Goal: Complete application form: Complete application form

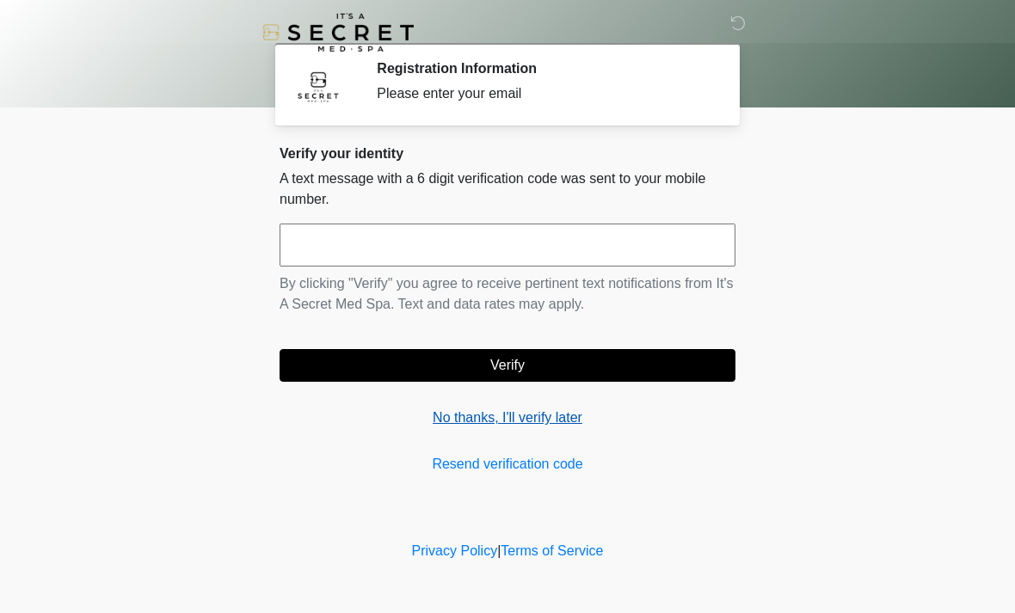
click at [550, 419] on link "No thanks, I'll verify later" at bounding box center [508, 418] width 456 height 21
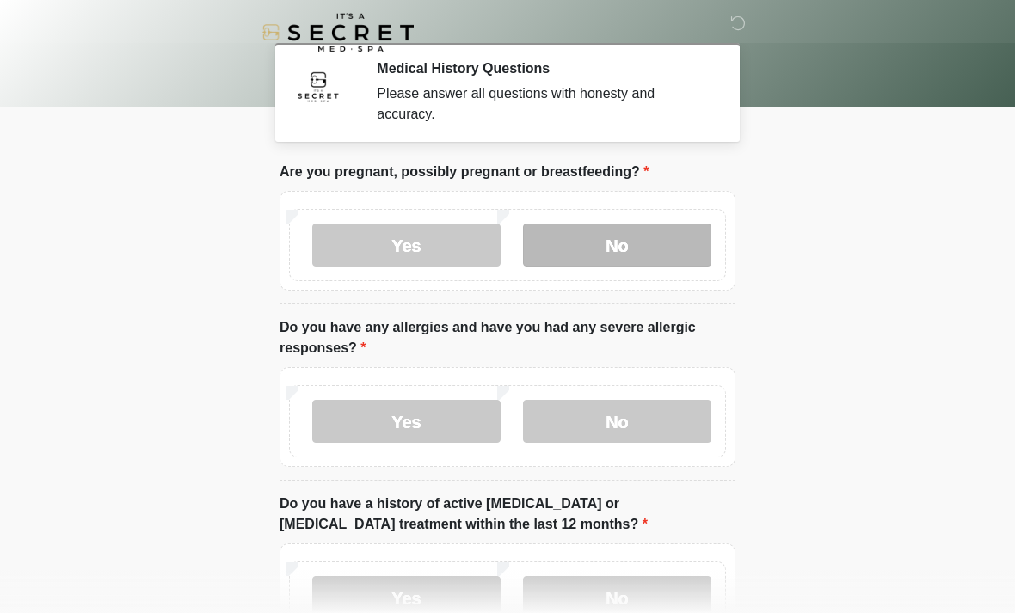
click at [614, 248] on label "No" at bounding box center [617, 245] width 188 height 43
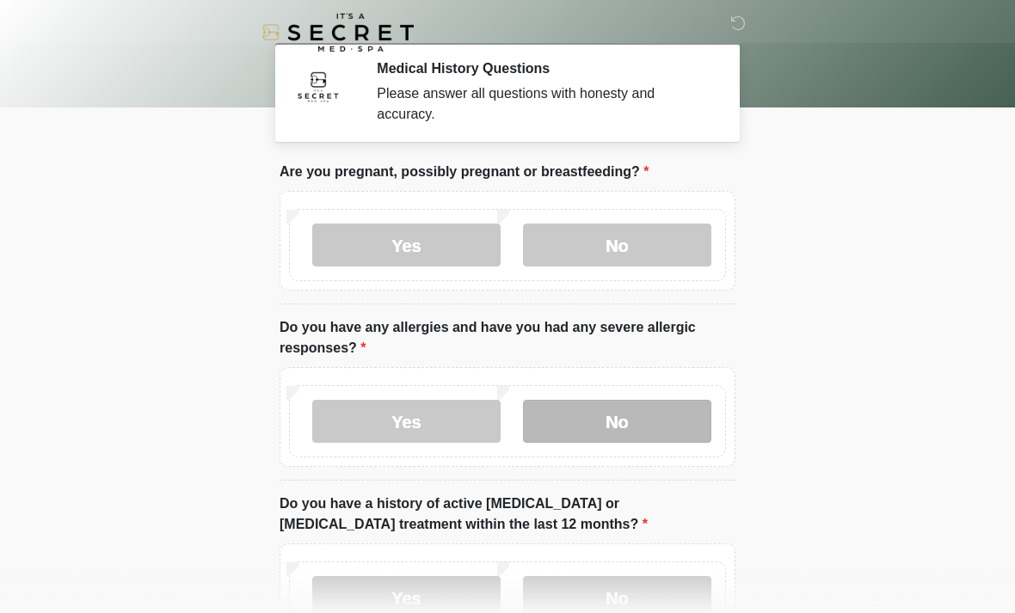
click at [630, 423] on label "No" at bounding box center [617, 421] width 188 height 43
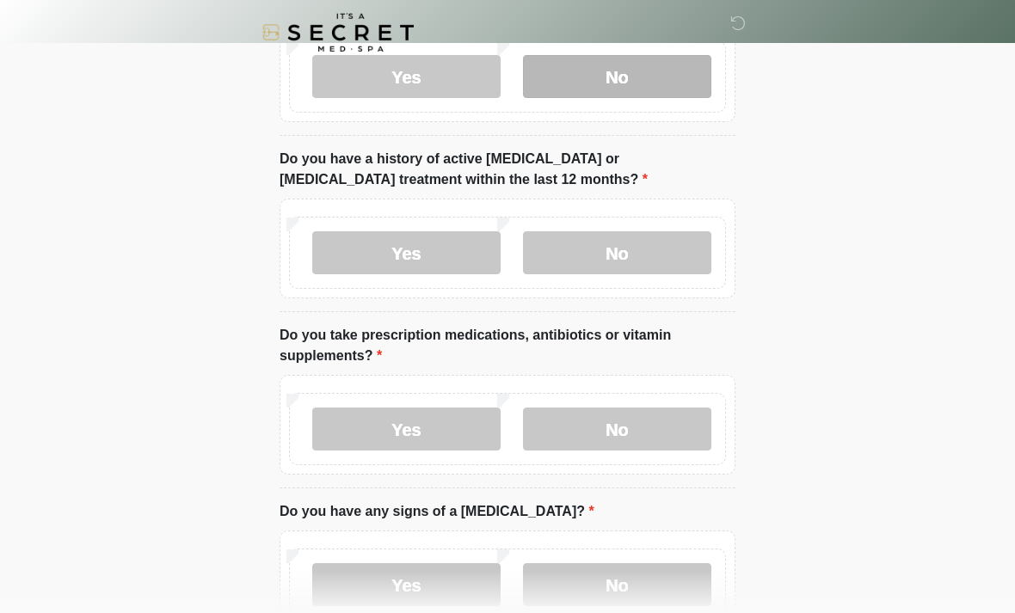
scroll to position [373, 0]
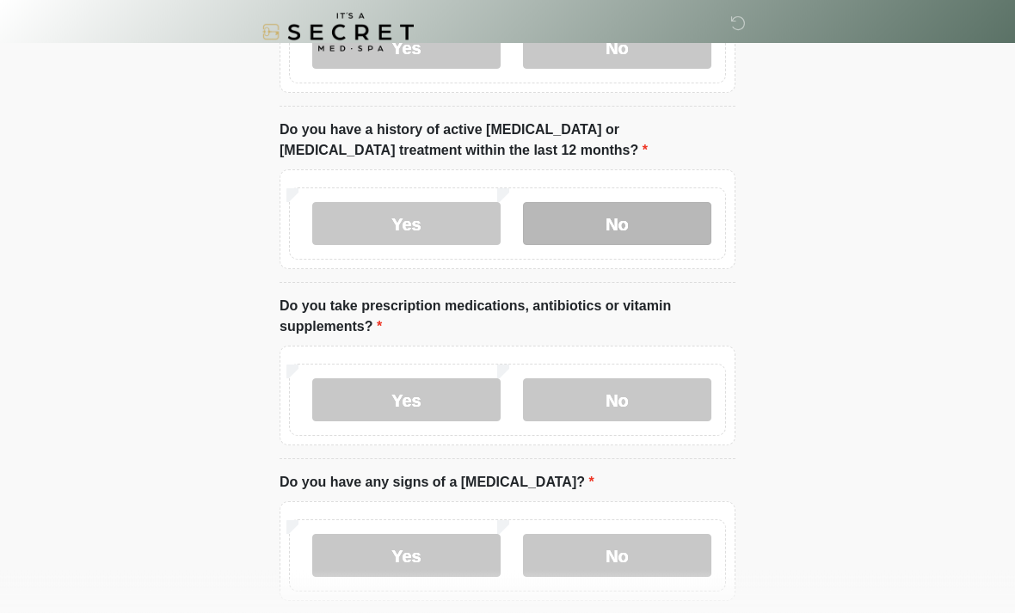
click at [619, 229] on label "No" at bounding box center [617, 224] width 188 height 43
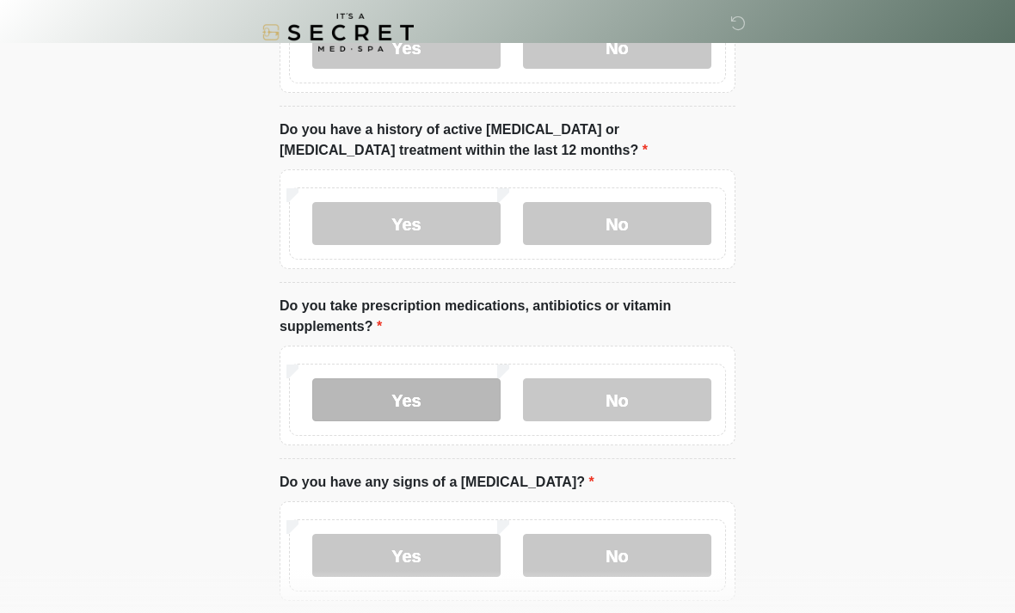
click at [424, 404] on label "Yes" at bounding box center [406, 399] width 188 height 43
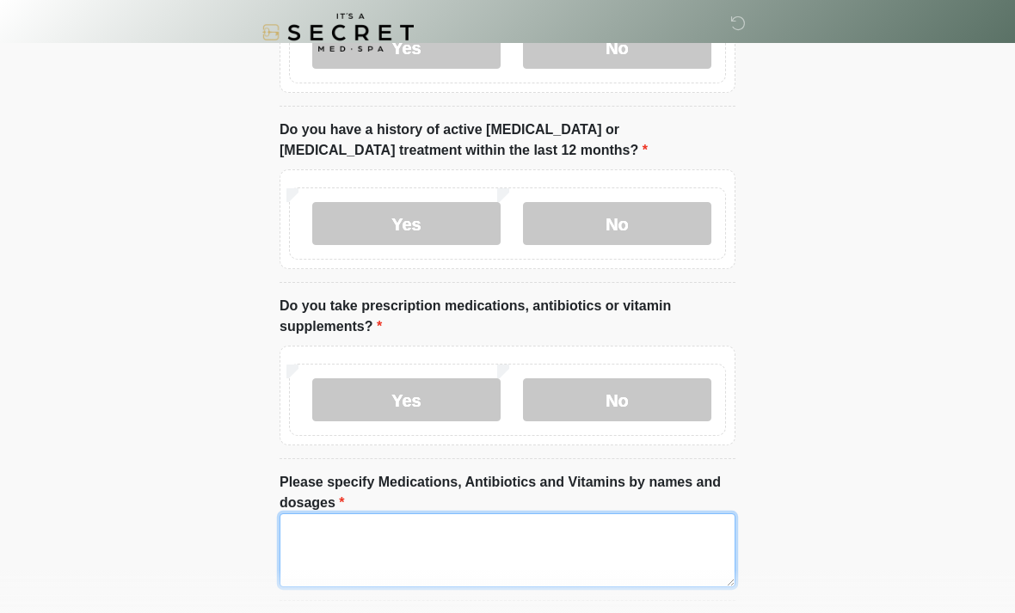
click at [437, 548] on textarea "Please specify Medications, Antibiotics and Vitamins by names and dosages" at bounding box center [508, 550] width 456 height 74
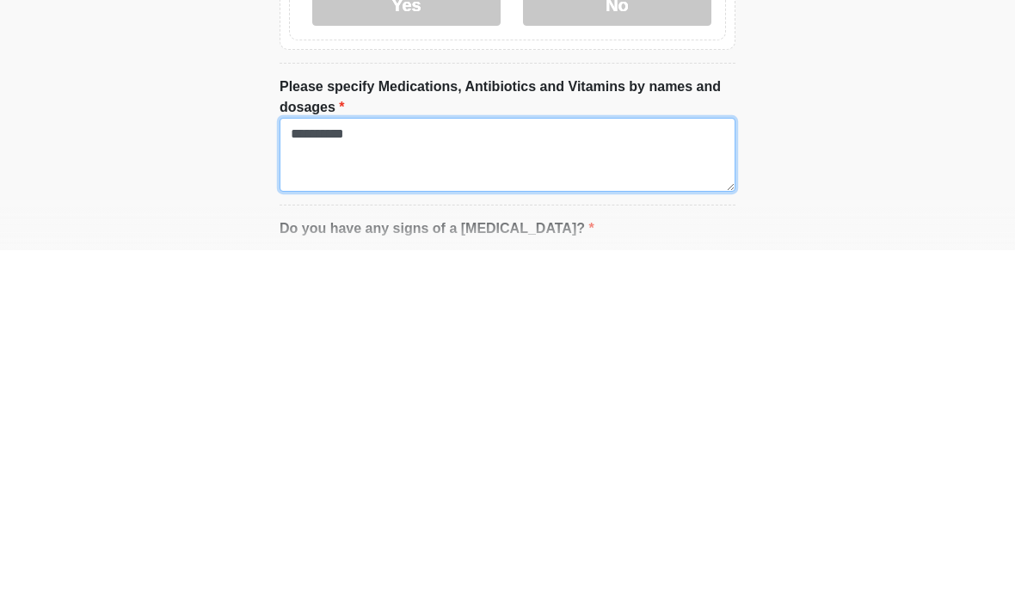
type textarea "*********"
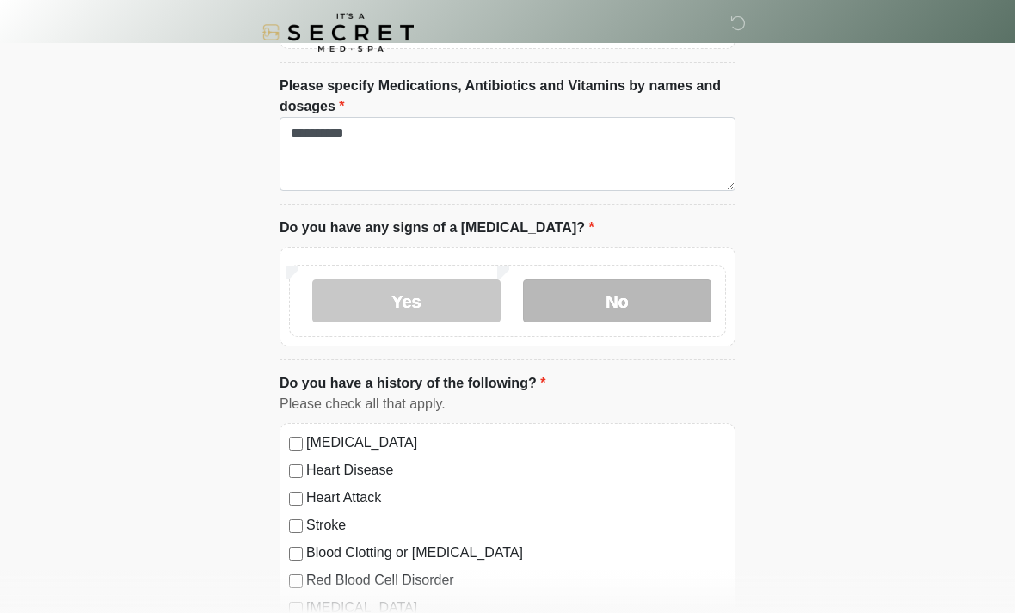
click at [616, 292] on label "No" at bounding box center [617, 301] width 188 height 43
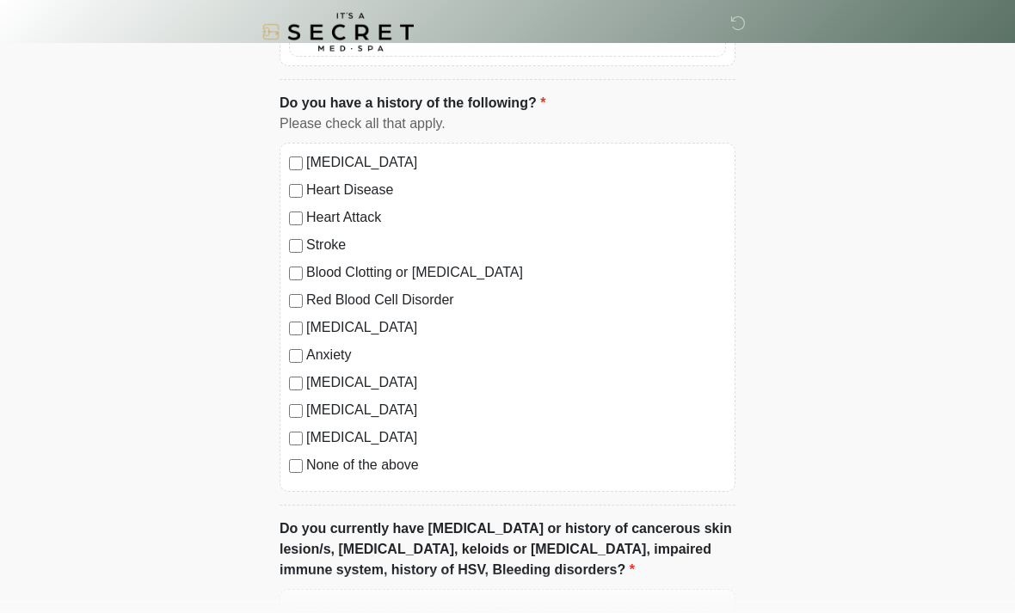
scroll to position [1053, 0]
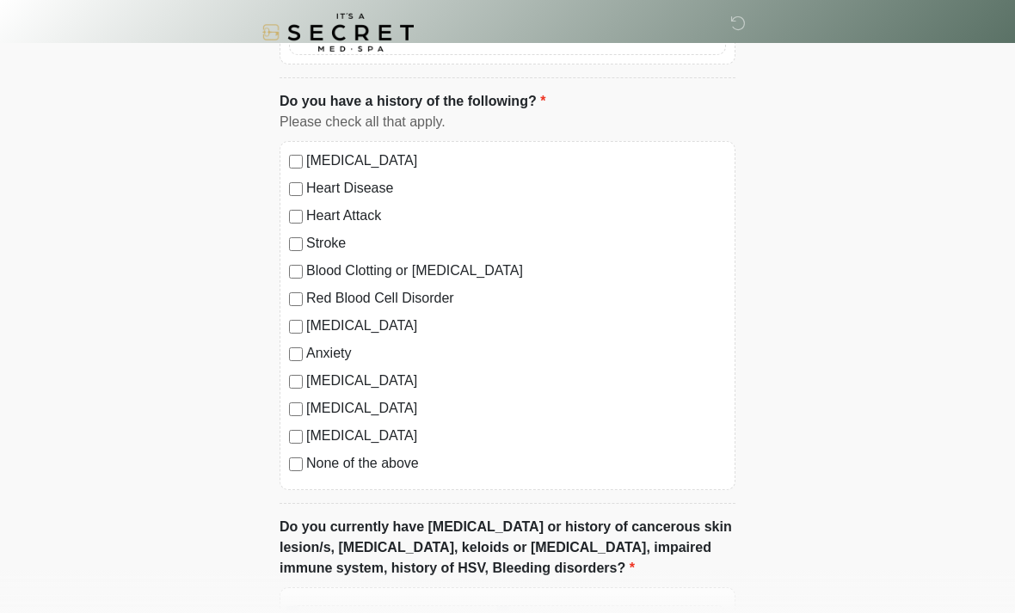
click at [293, 476] on div "[MEDICAL_DATA] Heart Disease Heart Attack Stroke Blood Clotting or [MEDICAL_DAT…" at bounding box center [508, 315] width 456 height 349
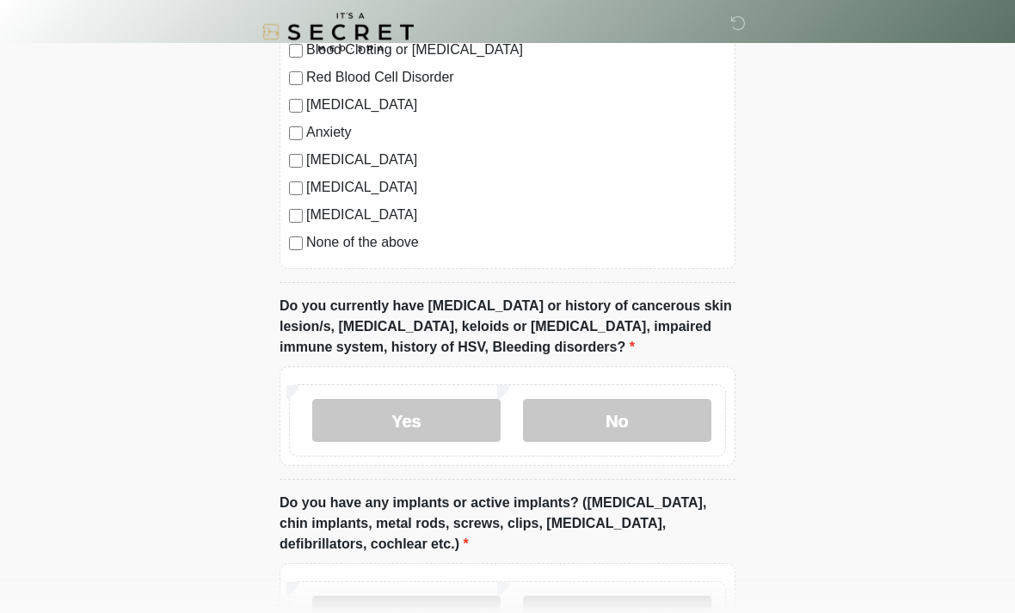
scroll to position [1294, 0]
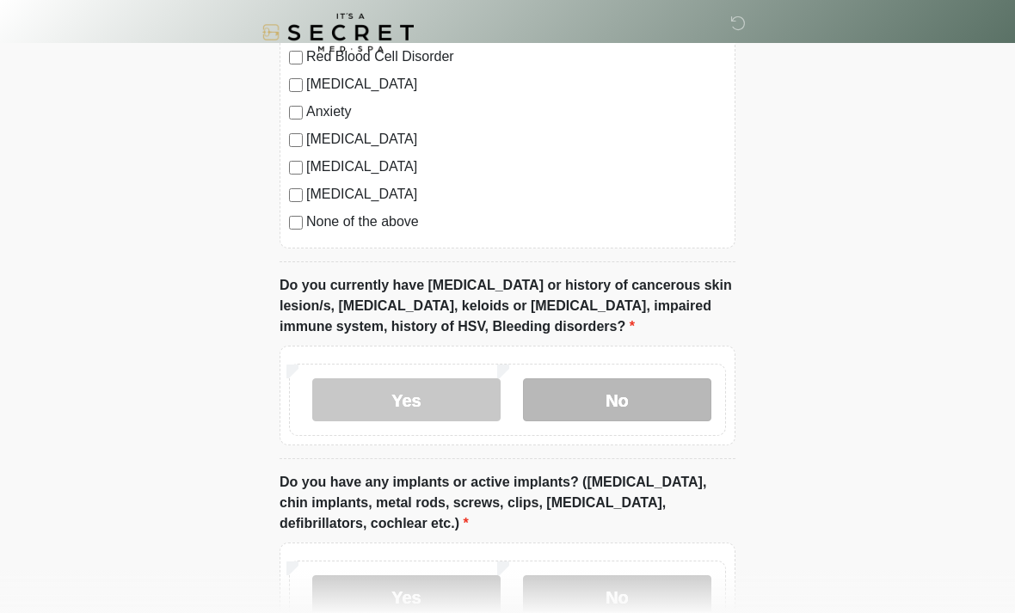
click at [620, 401] on label "No" at bounding box center [617, 399] width 188 height 43
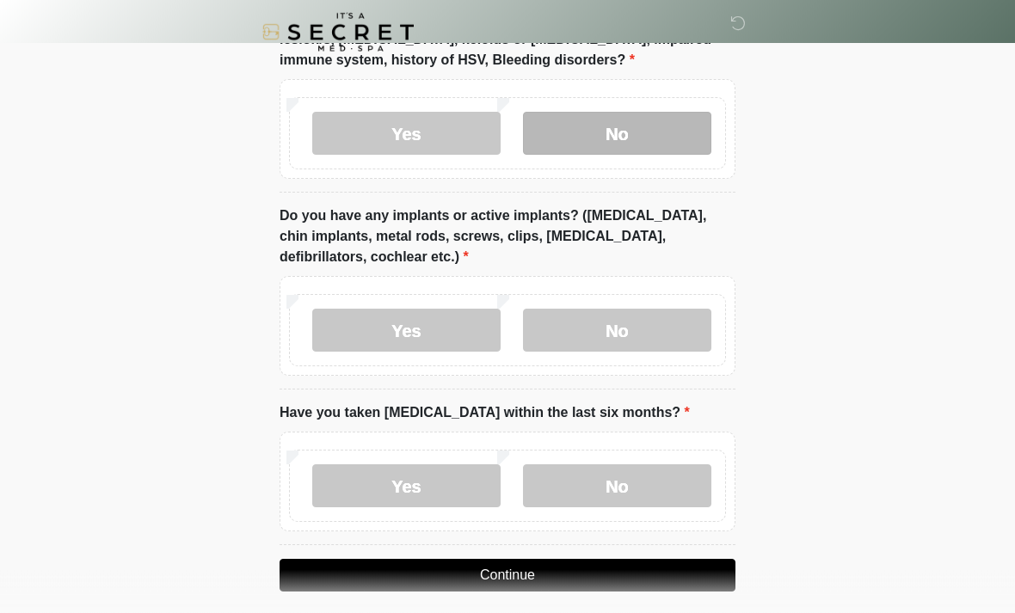
scroll to position [1573, 0]
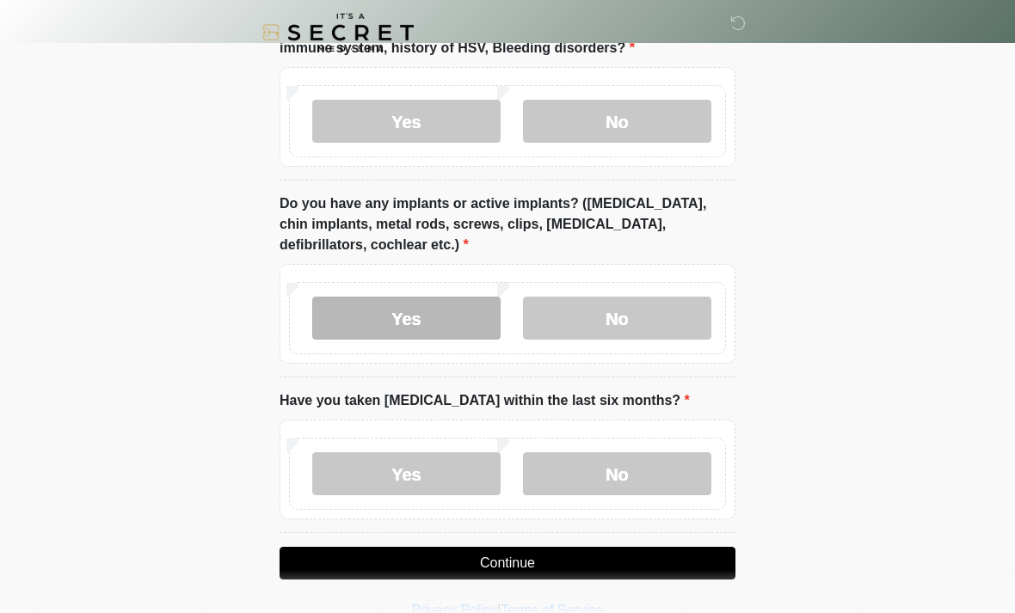
click at [404, 332] on label "Yes" at bounding box center [406, 318] width 188 height 43
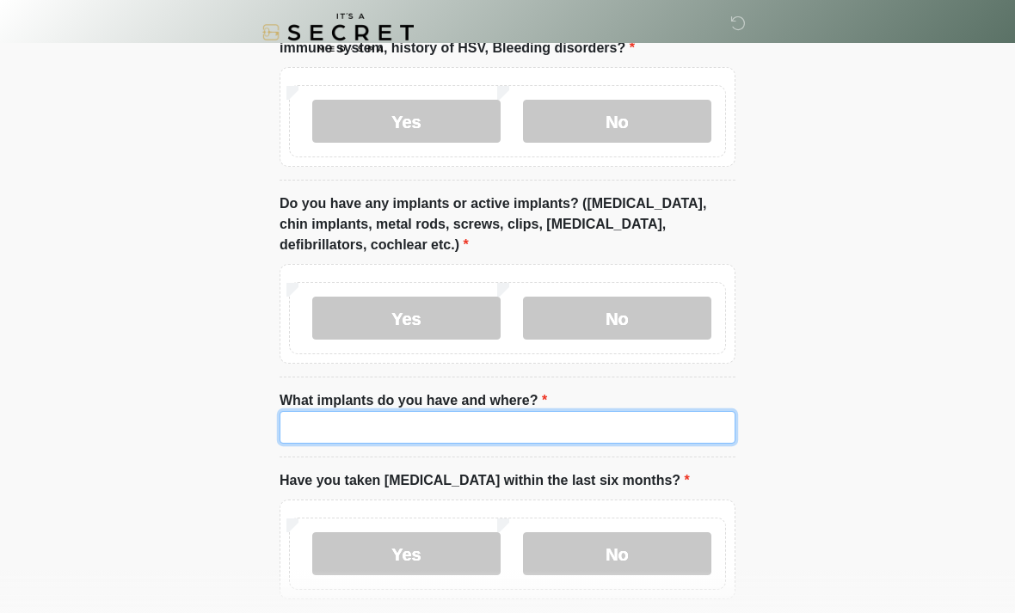
click at [470, 439] on input "What implants do you have and where?" at bounding box center [508, 427] width 456 height 33
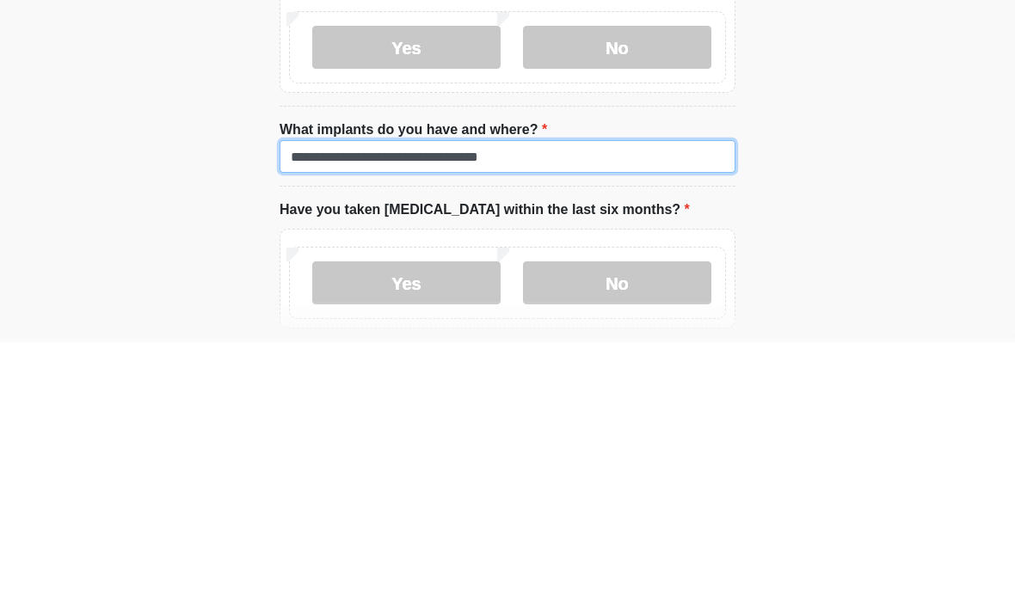
type input "**********"
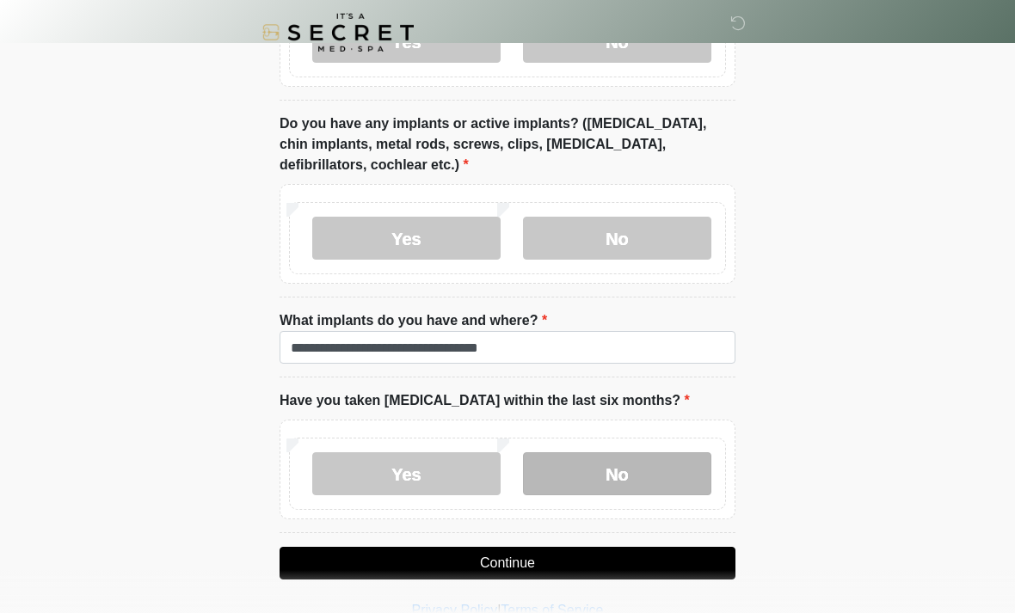
click at [594, 468] on label "No" at bounding box center [617, 473] width 188 height 43
click at [517, 569] on button "Continue" at bounding box center [508, 563] width 456 height 33
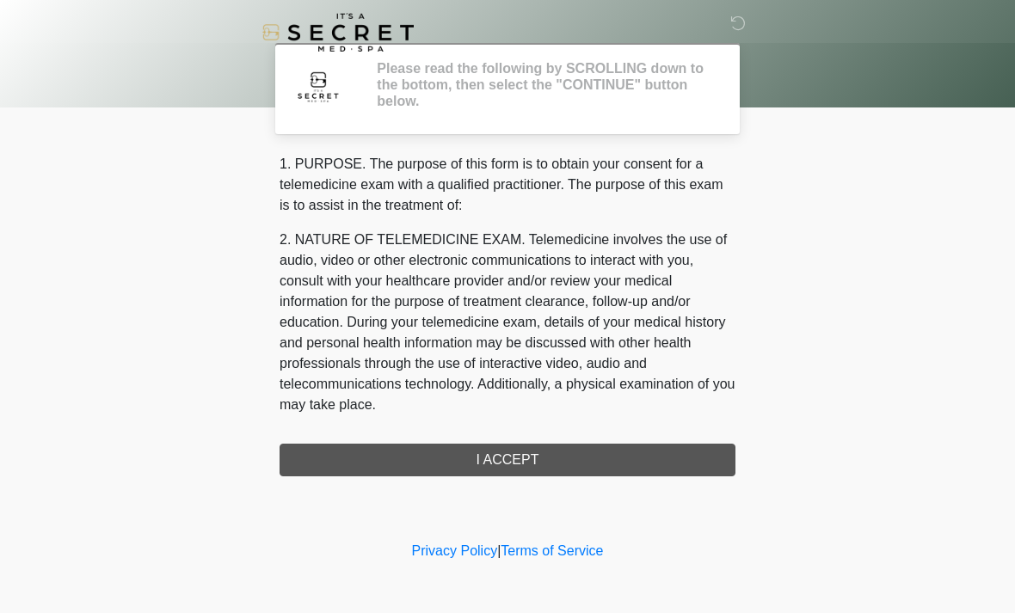
scroll to position [0, 0]
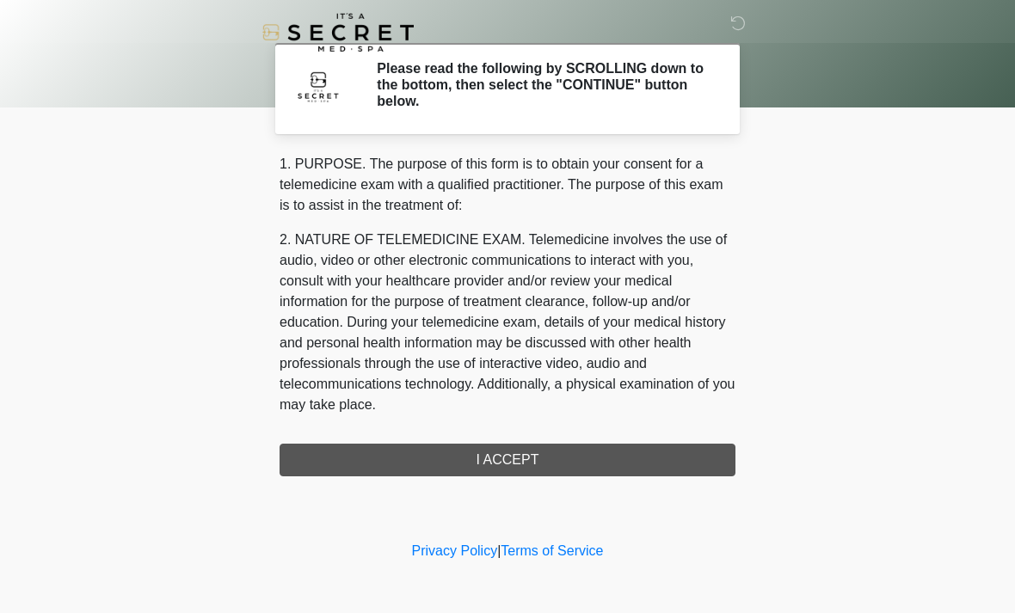
click at [508, 465] on div "1. PURPOSE. The purpose of this form is to obtain your consent for a telemedici…" at bounding box center [508, 315] width 456 height 323
click at [507, 460] on div "1. PURPOSE. The purpose of this form is to obtain your consent for a telemedici…" at bounding box center [508, 315] width 456 height 323
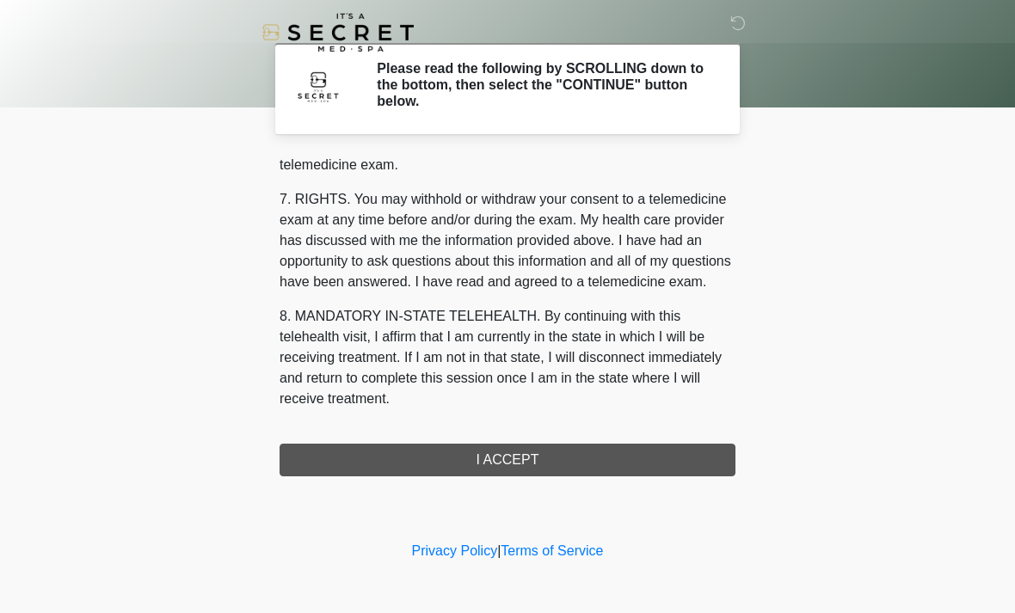
scroll to position [729, 0]
click at [530, 464] on button "I ACCEPT" at bounding box center [508, 460] width 456 height 33
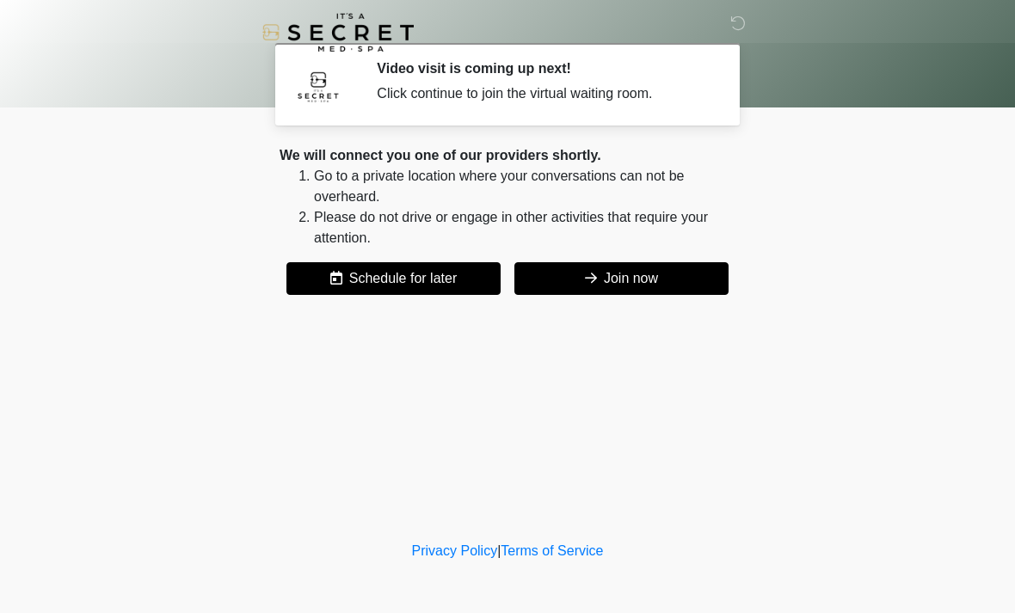
click at [615, 282] on button "Join now" at bounding box center [621, 278] width 214 height 33
